Goal: Information Seeking & Learning: Learn about a topic

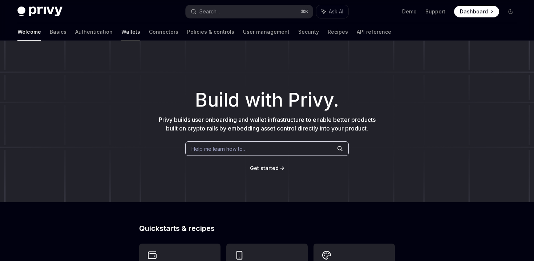
click at [121, 31] on link "Wallets" at bounding box center [130, 31] width 19 height 17
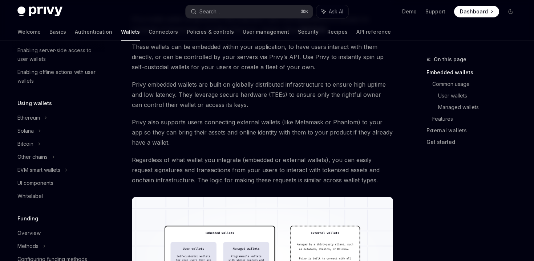
scroll to position [141, 0]
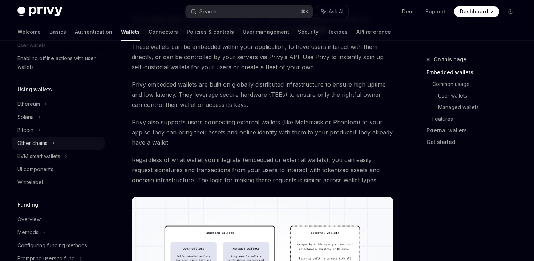
click at [44, 147] on div "Other chains" at bounding box center [32, 143] width 30 height 9
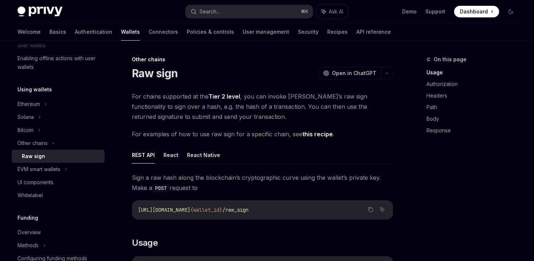
click at [45, 154] on div "Raw sign" at bounding box center [61, 156] width 78 height 9
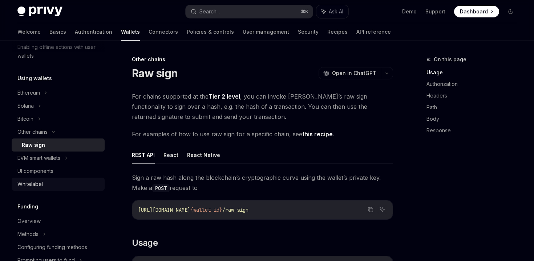
click at [47, 187] on div "Whitelabel" at bounding box center [58, 184] width 83 height 9
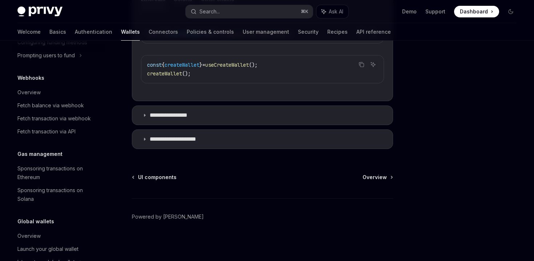
scroll to position [380, 0]
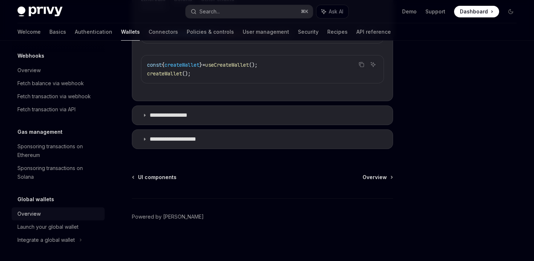
click at [60, 217] on div "Overview" at bounding box center [58, 214] width 83 height 9
type textarea "*"
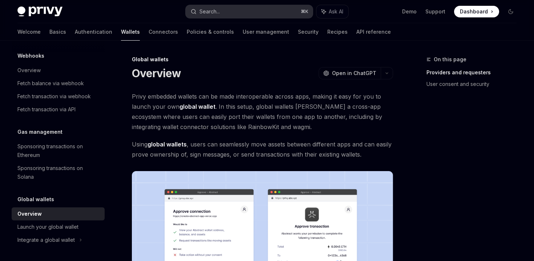
click at [252, 6] on button "Search... ⌘ K" at bounding box center [249, 11] width 127 height 13
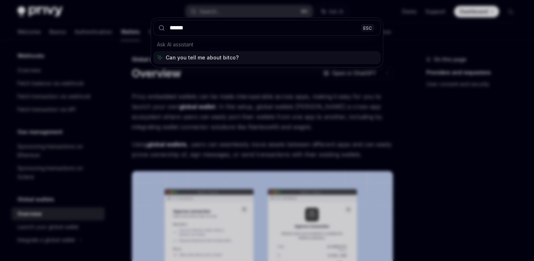
type input "*******"
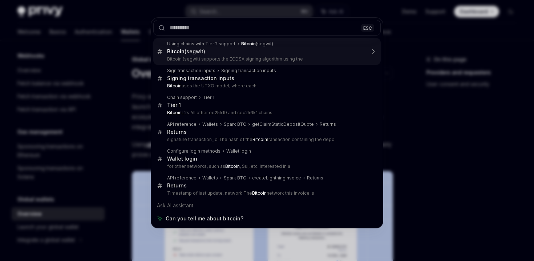
type textarea "*"
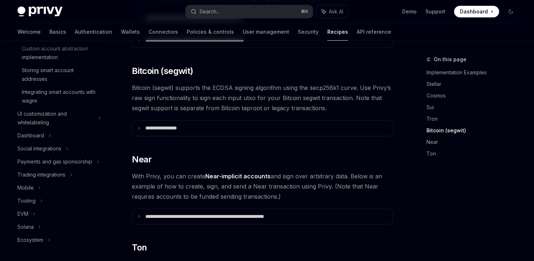
scroll to position [76, 0]
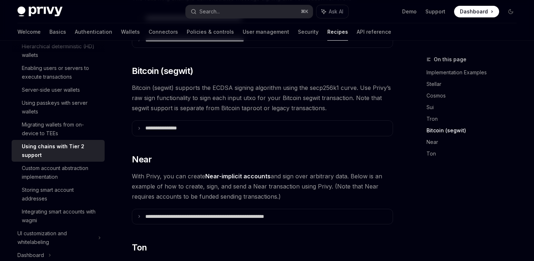
click at [260, 84] on span "Bitcoin (segwit) supports the ECDSA signing algorithm using the secp256k1 curve…" at bounding box center [262, 98] width 261 height 31
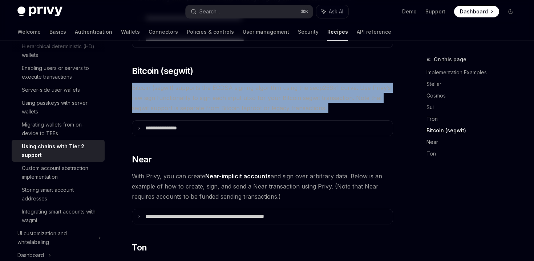
click at [260, 84] on span "Bitcoin (segwit) supports the ECDSA signing algorithm using the secp256k1 curve…" at bounding box center [262, 98] width 261 height 31
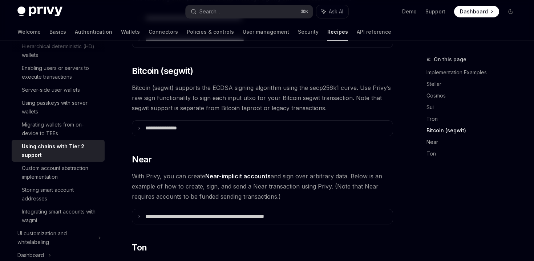
click at [271, 94] on span "Bitcoin (segwit) supports the ECDSA signing algorithm using the secp256k1 curve…" at bounding box center [262, 98] width 261 height 31
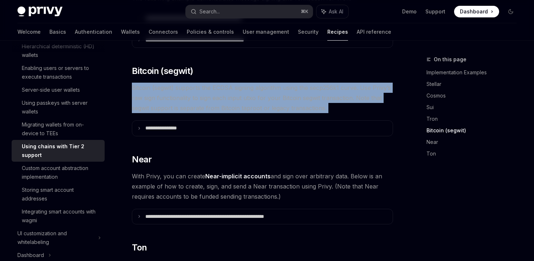
click at [271, 94] on span "Bitcoin (segwit) supports the ECDSA signing algorithm using the secp256k1 curve…" at bounding box center [262, 98] width 261 height 31
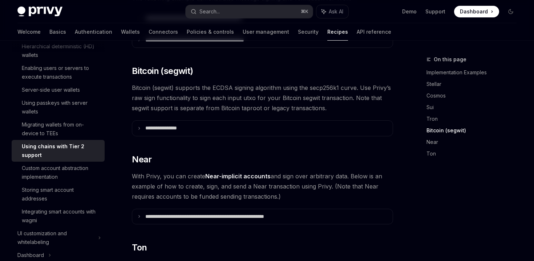
click at [276, 94] on span "Bitcoin (segwit) supports the ECDSA signing algorithm using the secp256k1 curve…" at bounding box center [262, 98] width 261 height 31
click at [279, 94] on span "Bitcoin (segwit) supports the ECDSA signing algorithm using the secp256k1 curve…" at bounding box center [262, 98] width 261 height 31
click at [287, 97] on span "Bitcoin (segwit) supports the ECDSA signing algorithm using the secp256k1 curve…" at bounding box center [262, 98] width 261 height 31
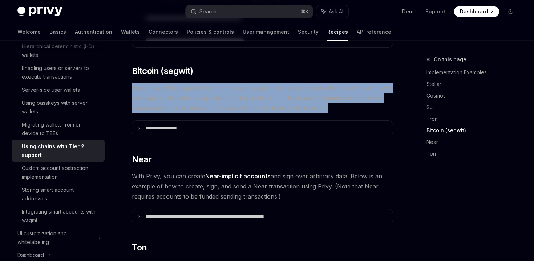
click at [287, 97] on span "Bitcoin (segwit) supports the ECDSA signing algorithm using the secp256k1 curve…" at bounding box center [262, 98] width 261 height 31
click at [299, 97] on span "Bitcoin (segwit) supports the ECDSA signing algorithm using the secp256k1 curve…" at bounding box center [262, 98] width 261 height 31
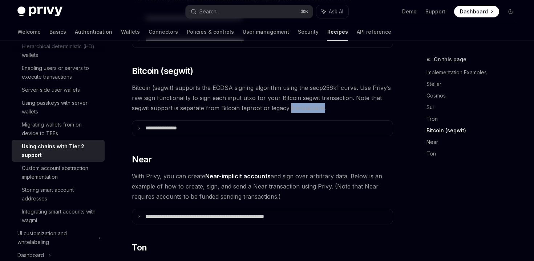
click at [299, 97] on span "Bitcoin (segwit) supports the ECDSA signing algorithm using the secp256k1 curve…" at bounding box center [262, 98] width 261 height 31
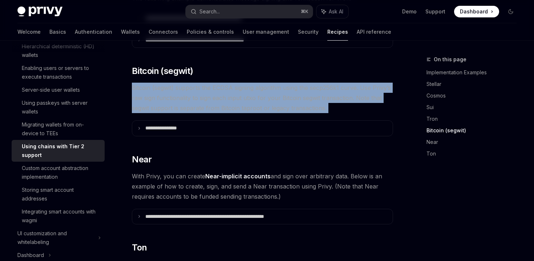
click at [299, 97] on span "Bitcoin (segwit) supports the ECDSA signing algorithm using the secp256k1 curve…" at bounding box center [262, 98] width 261 height 31
click at [298, 96] on span "Bitcoin (segwit) supports the ECDSA signing algorithm using the secp256k1 curve…" at bounding box center [262, 98] width 261 height 31
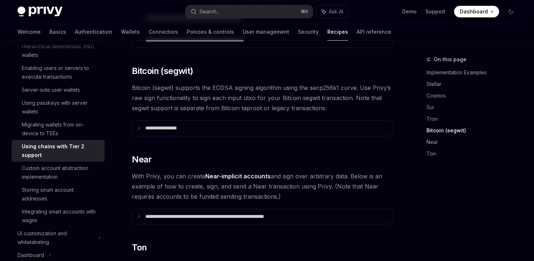
click at [298, 96] on span "Bitcoin (segwit) supports the ECDSA signing algorithm using the secp256k1 curve…" at bounding box center [262, 98] width 261 height 31
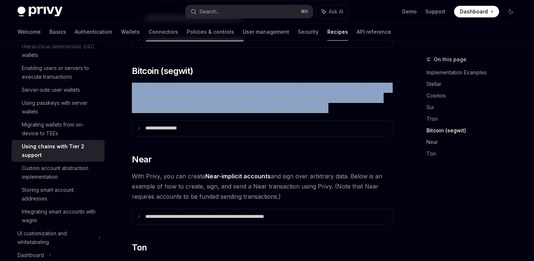
click at [298, 96] on span "Bitcoin (segwit) supports the ECDSA signing algorithm using the secp256k1 curve…" at bounding box center [262, 98] width 261 height 31
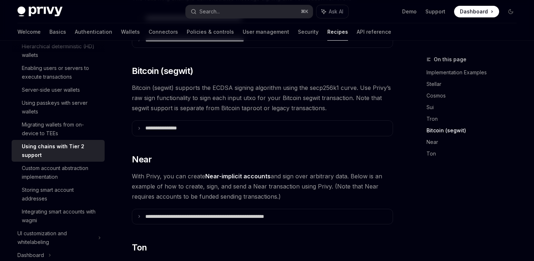
click at [300, 97] on span "Bitcoin (segwit) supports the ECDSA signing algorithm using the secp256k1 curve…" at bounding box center [262, 98] width 261 height 31
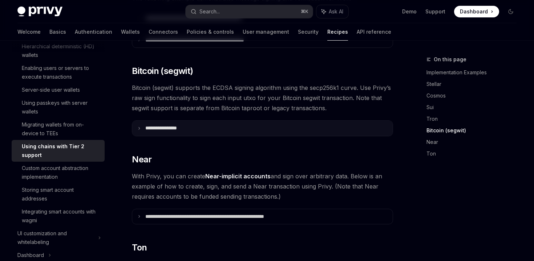
click at [288, 121] on summary "**********" at bounding box center [262, 128] width 260 height 15
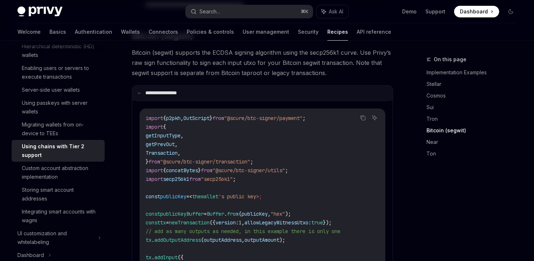
scroll to position [639, 0]
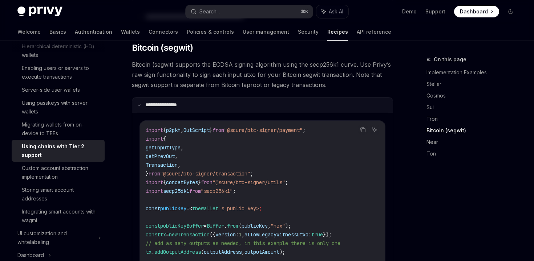
click at [145, 98] on summary "**********" at bounding box center [262, 105] width 260 height 15
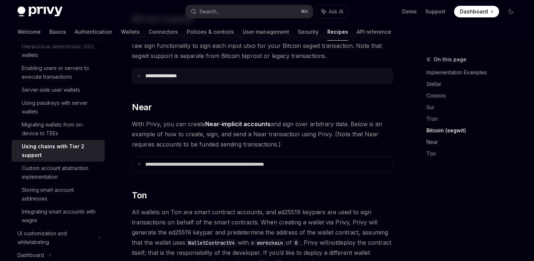
scroll to position [673, 0]
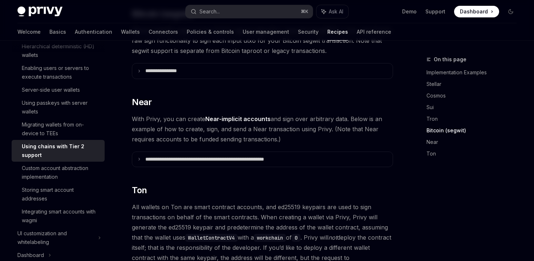
click at [150, 114] on span "With Privy, you can create Near-implicit accounts and sign over arbitrary data.…" at bounding box center [262, 129] width 261 height 31
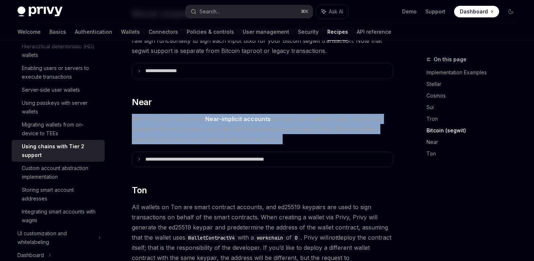
click at [150, 114] on span "With Privy, you can create Near-implicit accounts and sign over arbitrary data.…" at bounding box center [262, 129] width 261 height 31
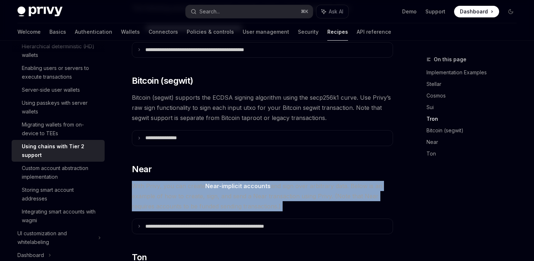
scroll to position [584, 0]
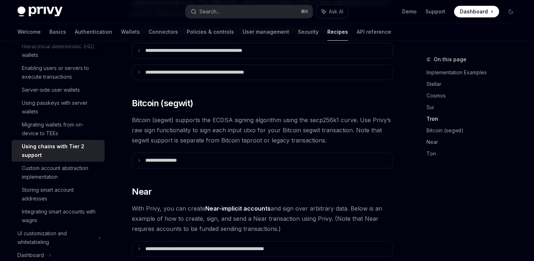
click at [170, 122] on span "Bitcoin (segwit) supports the ECDSA signing algorithm using the secp256k1 curve…" at bounding box center [262, 130] width 261 height 31
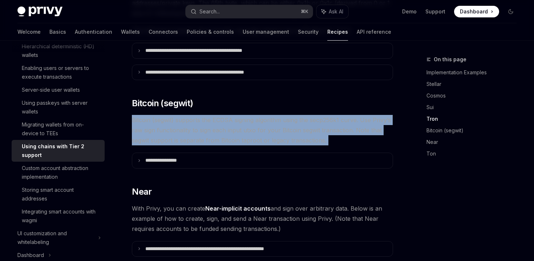
click at [170, 122] on span "Bitcoin (segwit) supports the ECDSA signing algorithm using the secp256k1 curve…" at bounding box center [262, 130] width 261 height 31
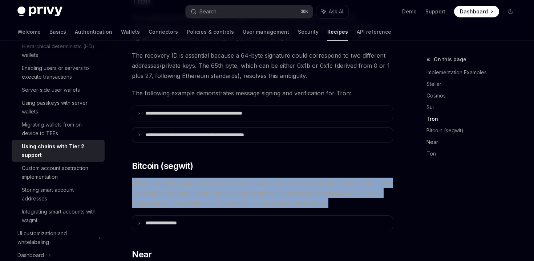
scroll to position [530, 0]
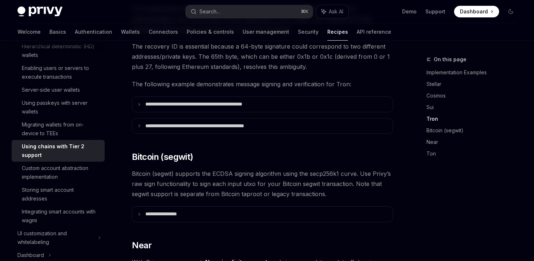
click at [192, 169] on span "Bitcoin (segwit) supports the ECDSA signing algorithm using the secp256k1 curve…" at bounding box center [262, 184] width 261 height 31
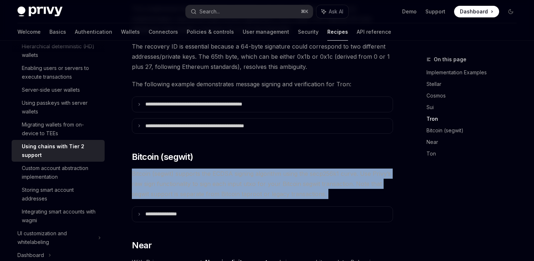
click at [192, 169] on span "Bitcoin (segwit) supports the ECDSA signing algorithm using the secp256k1 curve…" at bounding box center [262, 184] width 261 height 31
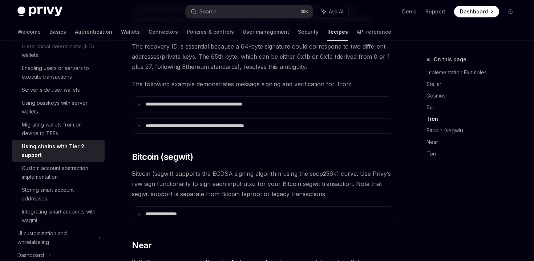
click at [187, 169] on span "Bitcoin (segwit) supports the ECDSA signing algorithm using the secp256k1 curve…" at bounding box center [262, 184] width 261 height 31
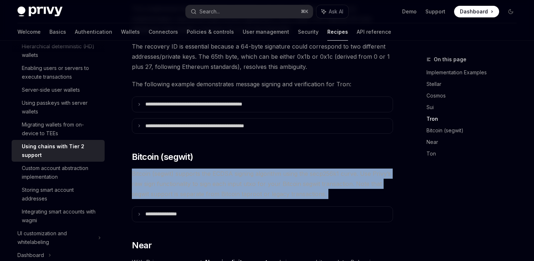
click at [187, 169] on span "Bitcoin (segwit) supports the ECDSA signing algorithm using the secp256k1 curve…" at bounding box center [262, 184] width 261 height 31
click at [186, 169] on span "Bitcoin (segwit) supports the ECDSA signing algorithm using the secp256k1 curve…" at bounding box center [262, 184] width 261 height 31
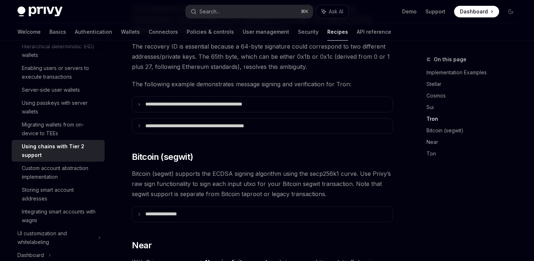
click at [186, 169] on span "Bitcoin (segwit) supports the ECDSA signing algorithm using the secp256k1 curve…" at bounding box center [262, 184] width 261 height 31
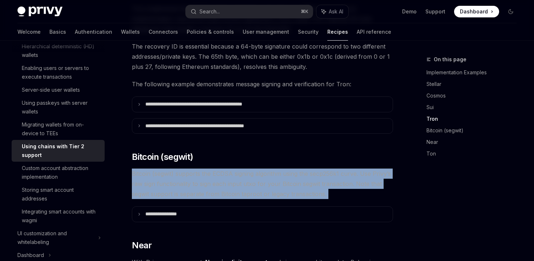
click at [186, 169] on span "Bitcoin (segwit) supports the ECDSA signing algorithm using the secp256k1 curve…" at bounding box center [262, 184] width 261 height 31
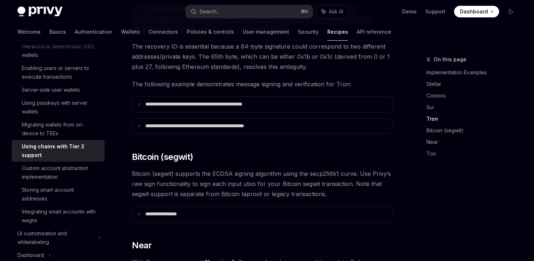
click at [186, 169] on span "Bitcoin (segwit) supports the ECDSA signing algorithm using the secp256k1 curve…" at bounding box center [262, 184] width 261 height 31
